Goal: Entertainment & Leisure: Consume media (video, audio)

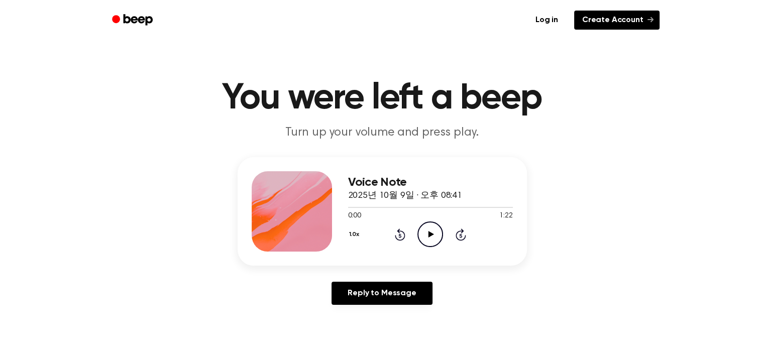
click at [619, 16] on link "Create Account" at bounding box center [616, 20] width 85 height 19
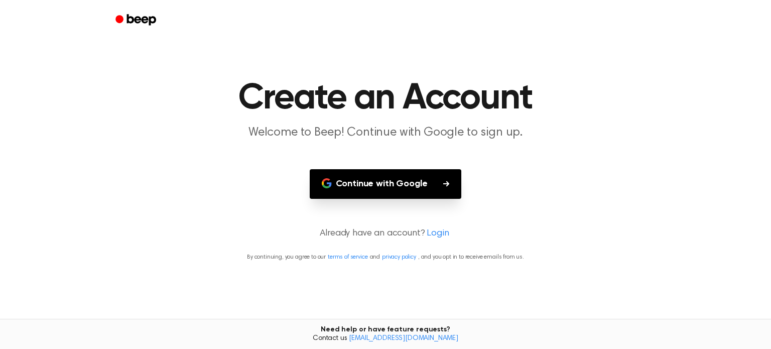
click at [403, 180] on button "Continue with Google" at bounding box center [386, 184] width 152 height 30
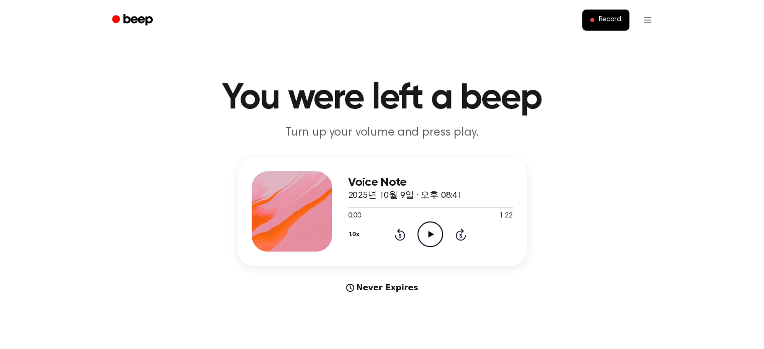
click at [137, 21] on icon "Beep" at bounding box center [133, 20] width 43 height 15
click at [434, 228] on icon "Play Audio" at bounding box center [430, 234] width 26 height 26
click at [432, 228] on icon "Play Audio" at bounding box center [430, 234] width 26 height 26
click at [424, 226] on icon "Play Audio" at bounding box center [430, 234] width 26 height 26
click at [427, 222] on circle at bounding box center [430, 234] width 25 height 25
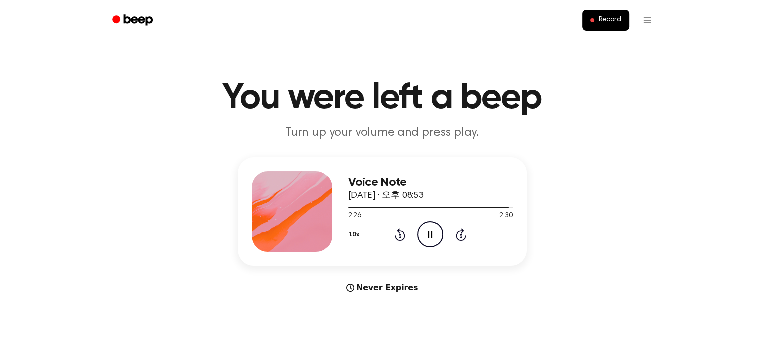
click at [431, 235] on icon at bounding box center [430, 234] width 5 height 7
click at [436, 226] on icon "Play Audio" at bounding box center [430, 234] width 26 height 26
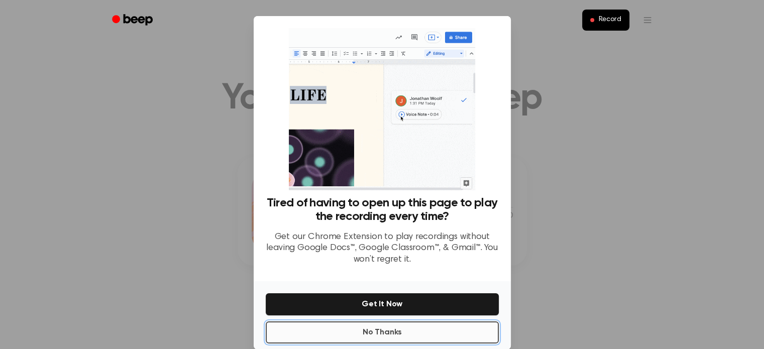
click at [402, 327] on button "No Thanks" at bounding box center [382, 332] width 233 height 22
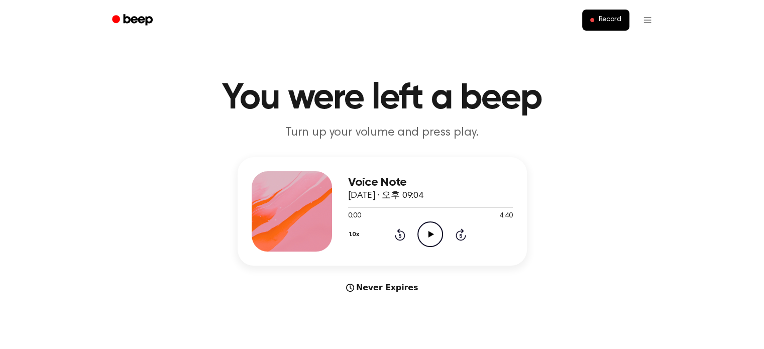
click at [424, 244] on circle at bounding box center [430, 234] width 25 height 25
click at [436, 230] on icon "Pause Audio" at bounding box center [430, 234] width 26 height 26
click at [436, 230] on icon "Play Audio" at bounding box center [430, 234] width 26 height 26
click at [434, 240] on icon "Pause Audio" at bounding box center [430, 234] width 26 height 26
click at [440, 228] on circle at bounding box center [430, 234] width 25 height 25
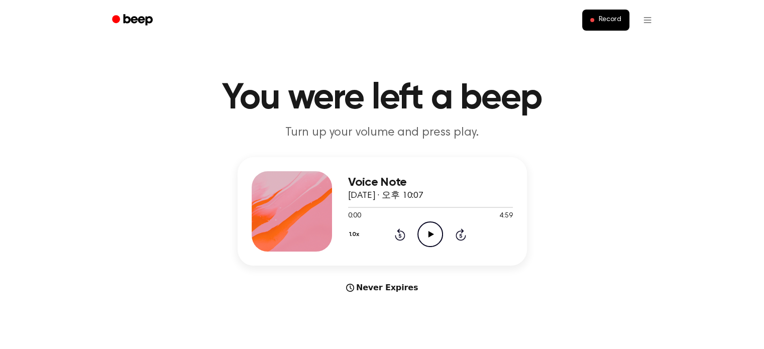
click at [429, 228] on icon "Play Audio" at bounding box center [430, 234] width 26 height 26
